Goal: Task Accomplishment & Management: Manage account settings

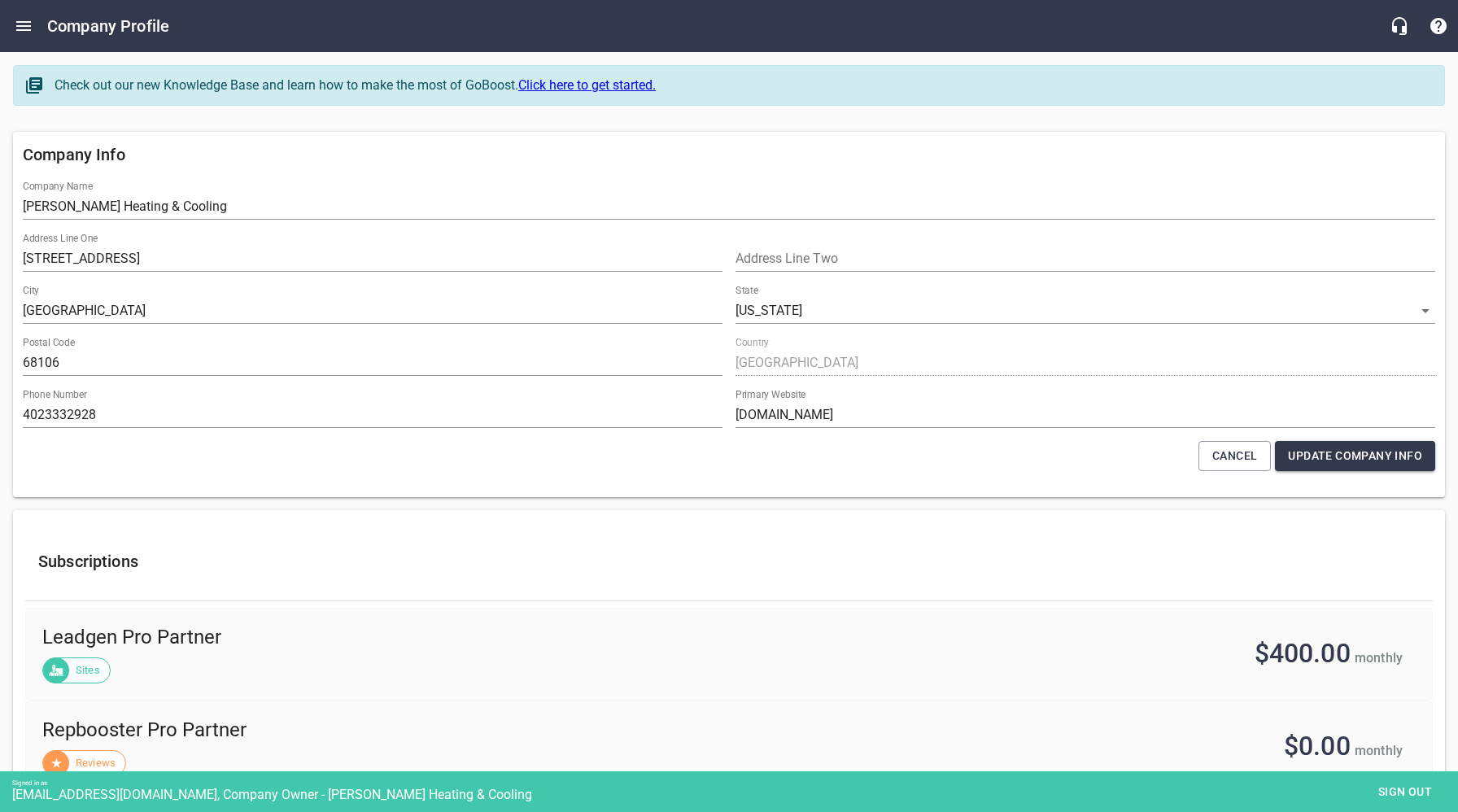
select select "[US_STATE]"
click at [1384, 785] on span "Sign out" at bounding box center [1404, 791] width 68 height 21
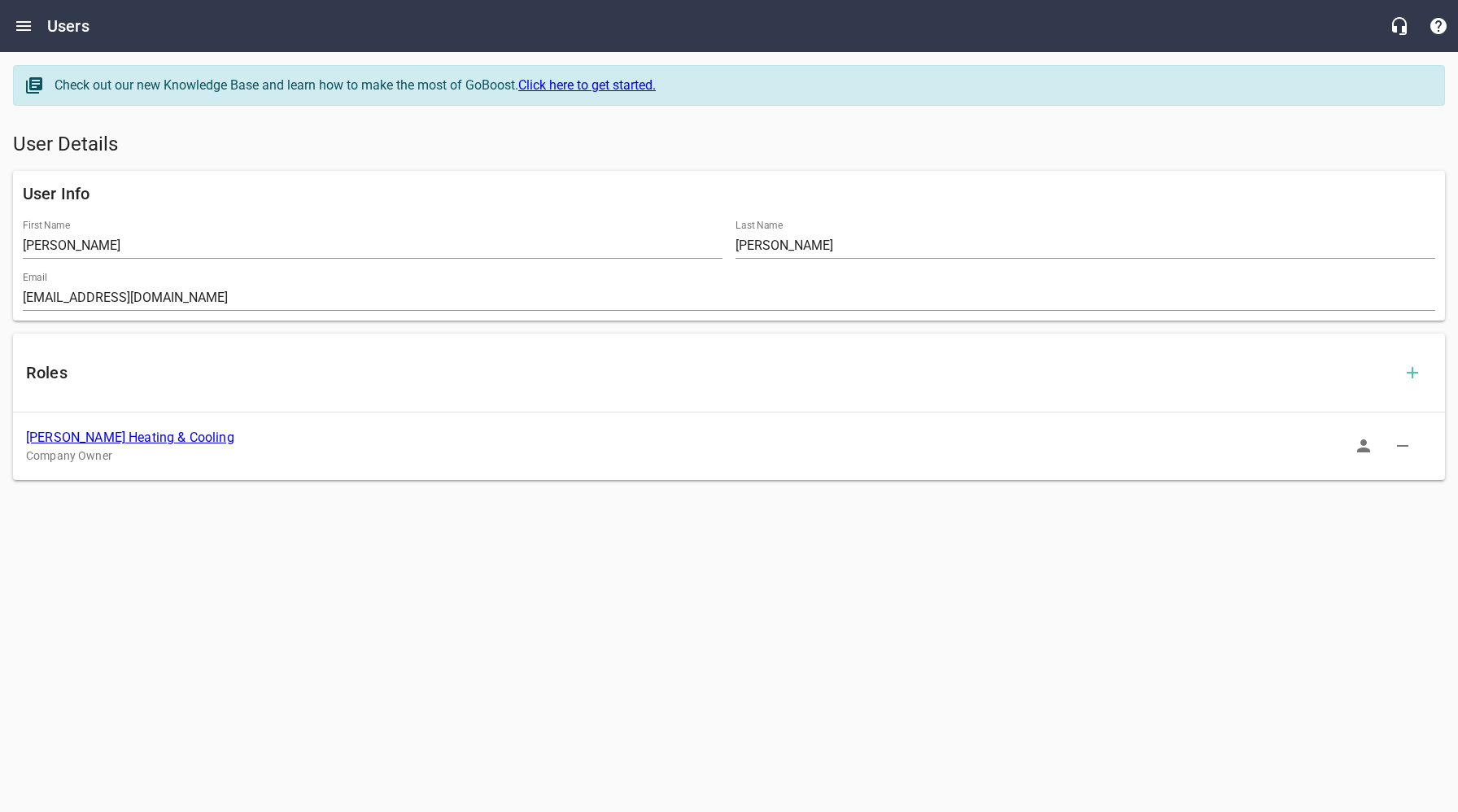
click at [148, 431] on link "[PERSON_NAME] Heating & Cooling" at bounding box center [130, 437] width 208 height 15
